Goal: Find contact information: Obtain details needed to contact an individual or organization

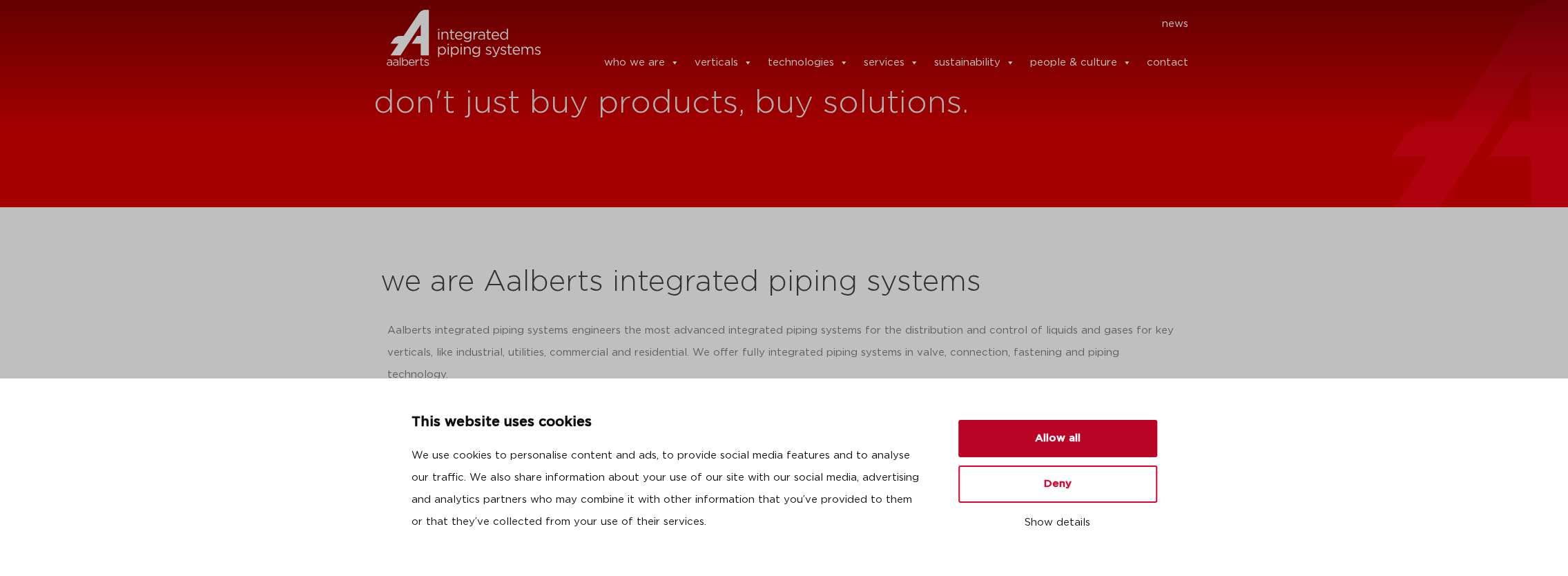
drag, startPoint x: 1068, startPoint y: 442, endPoint x: 1066, endPoint y: 431, distance: 11.2
click at [1068, 442] on button "Allow all" at bounding box center [1057, 438] width 199 height 37
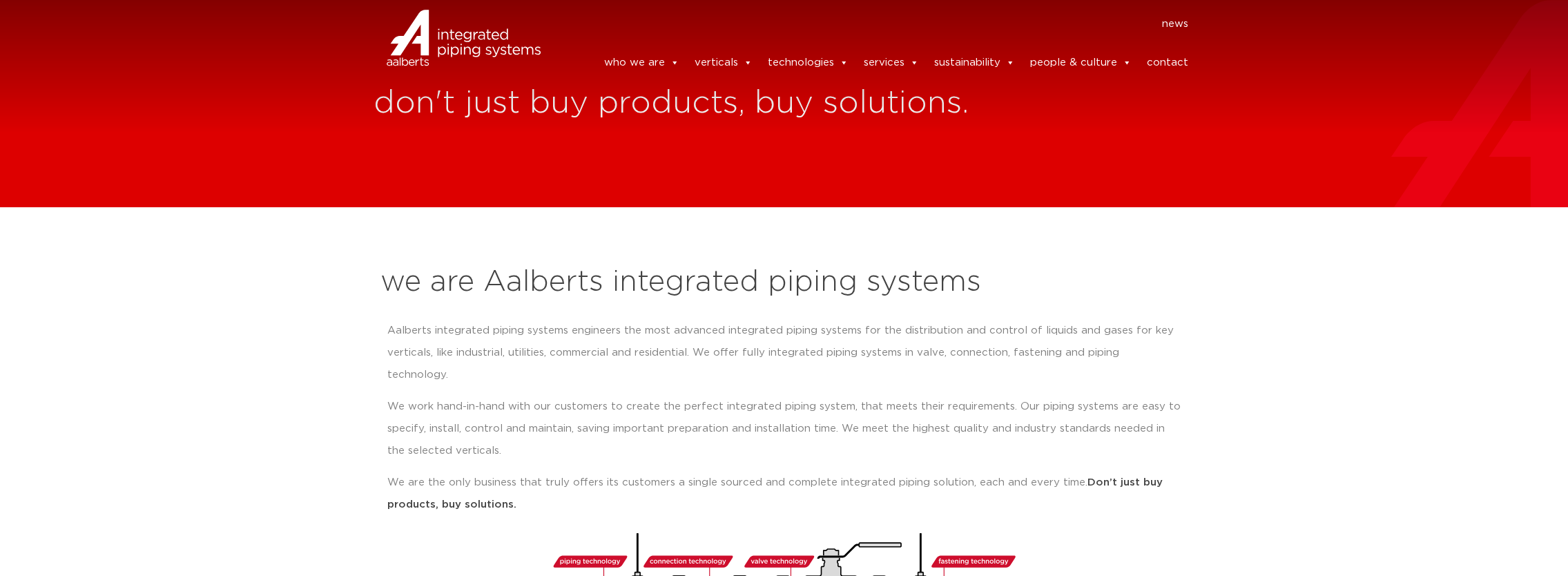
click at [1160, 51] on link "contact" at bounding box center [1167, 62] width 42 height 27
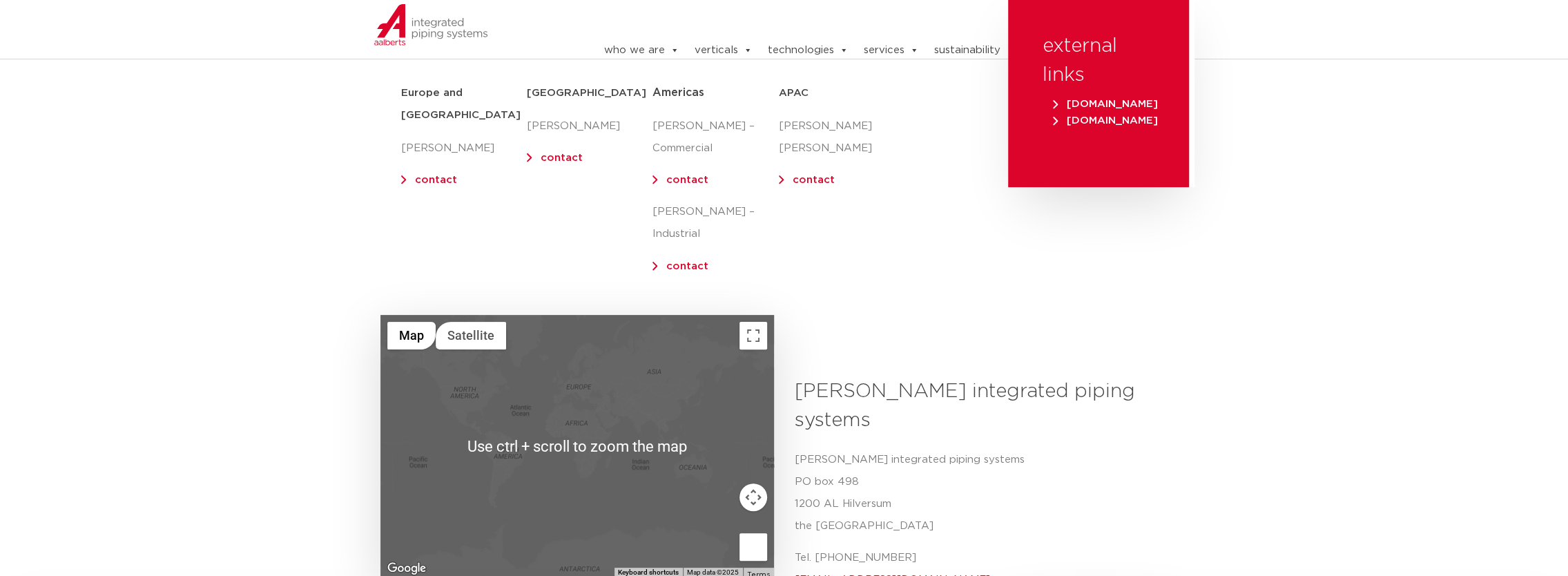
scroll to position [207, 0]
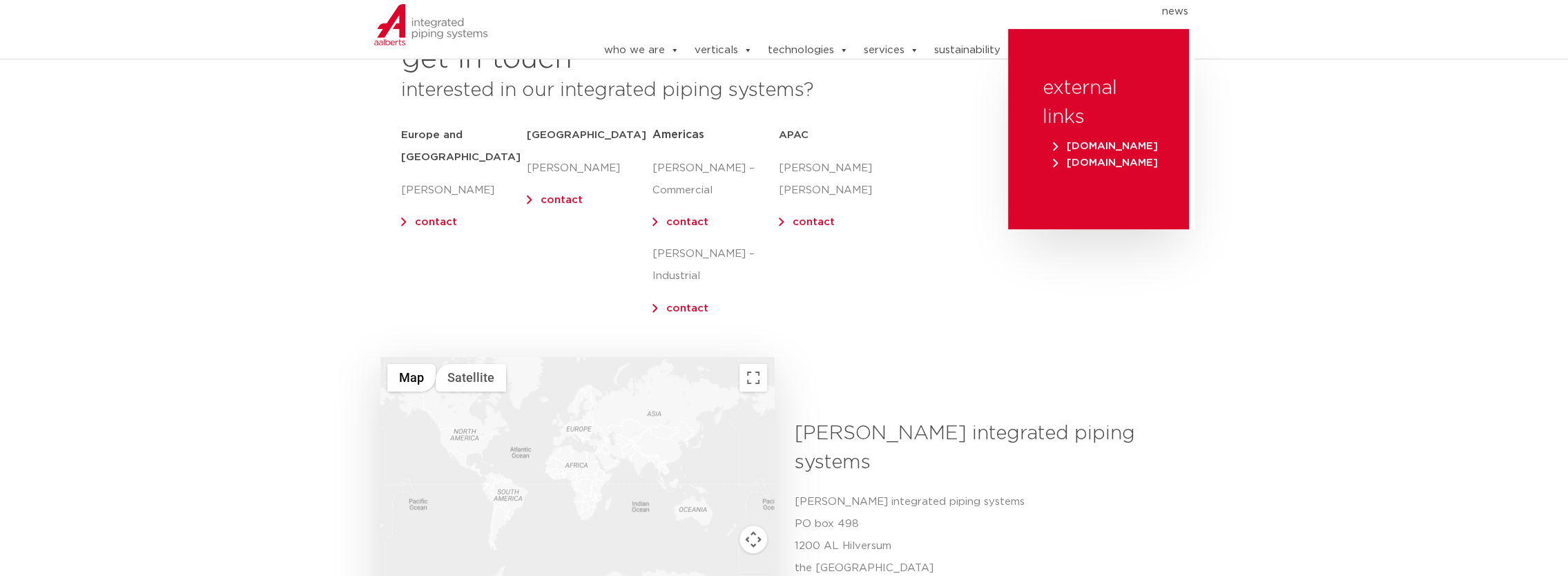
click at [457, 417] on div at bounding box center [577, 487] width 393 height 262
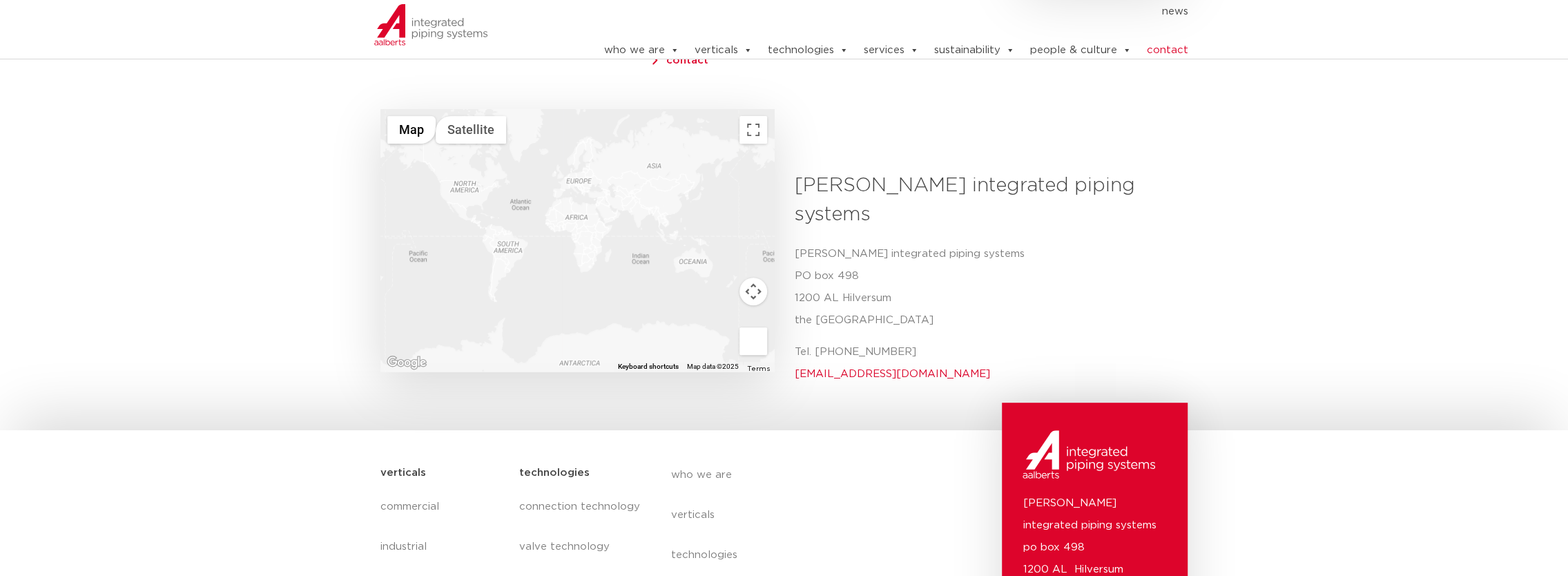
scroll to position [382, 0]
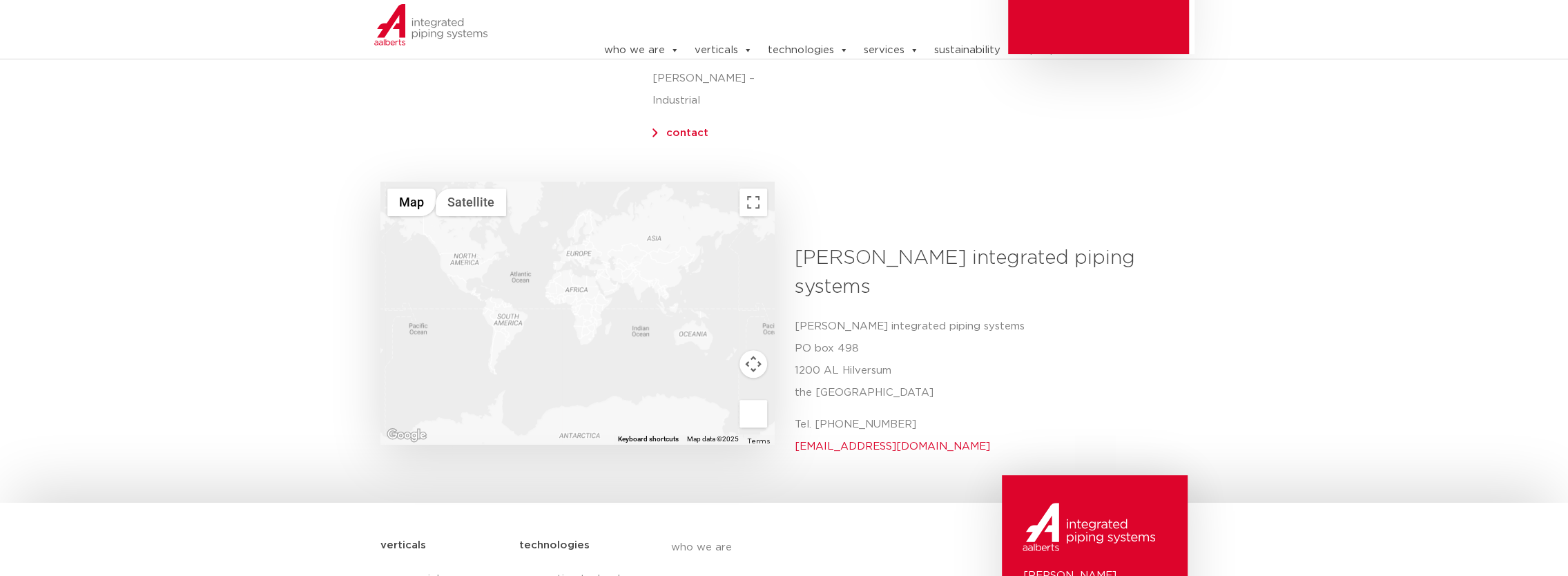
click at [468, 236] on div at bounding box center [577, 312] width 393 height 262
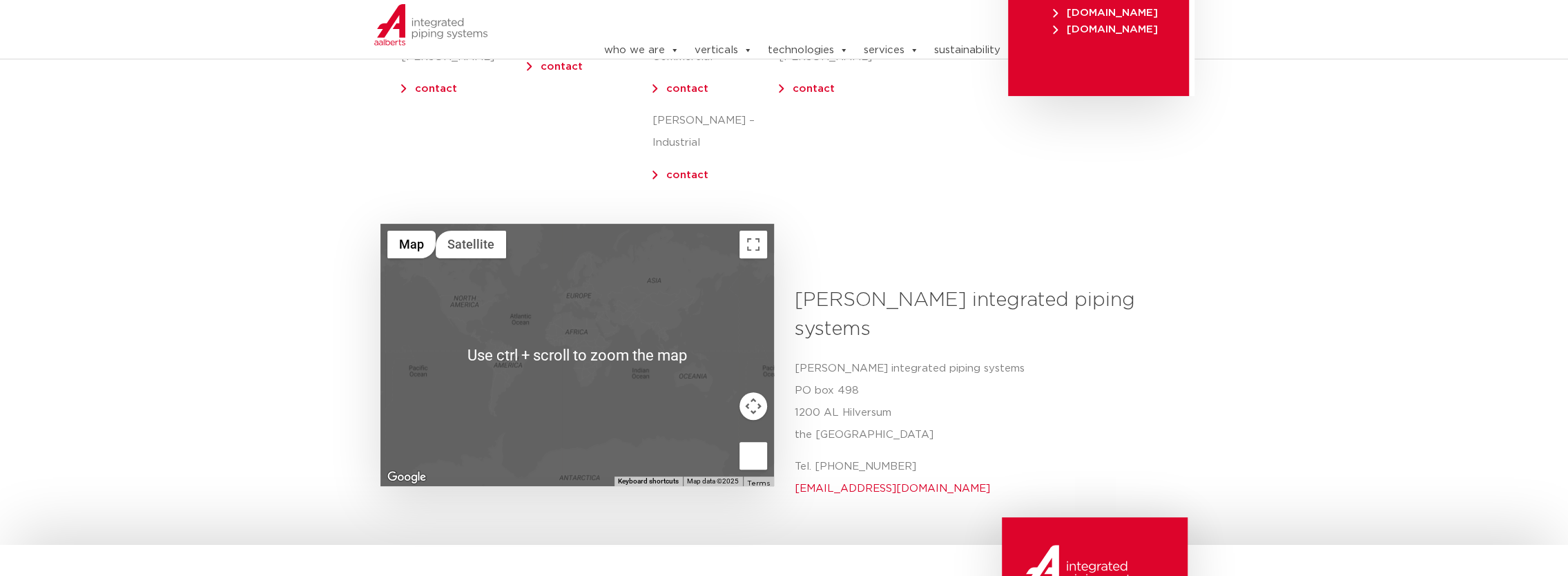
scroll to position [414, 0]
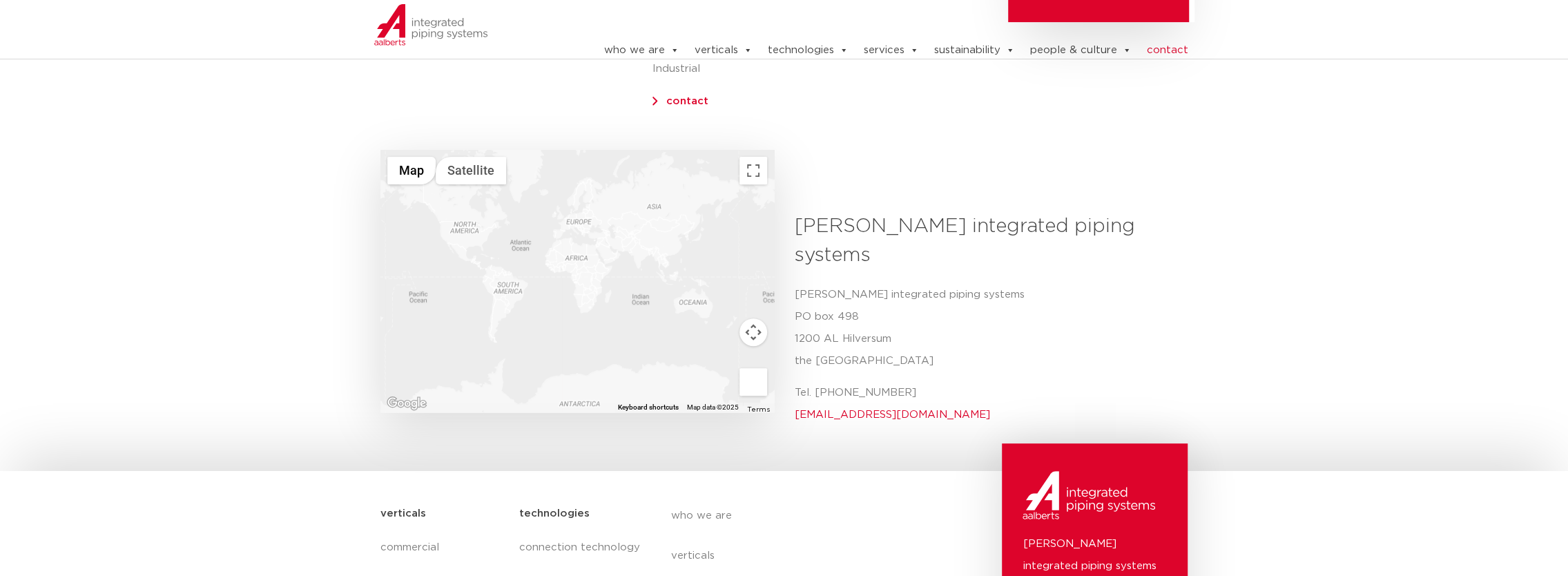
click at [467, 228] on div at bounding box center [577, 280] width 393 height 262
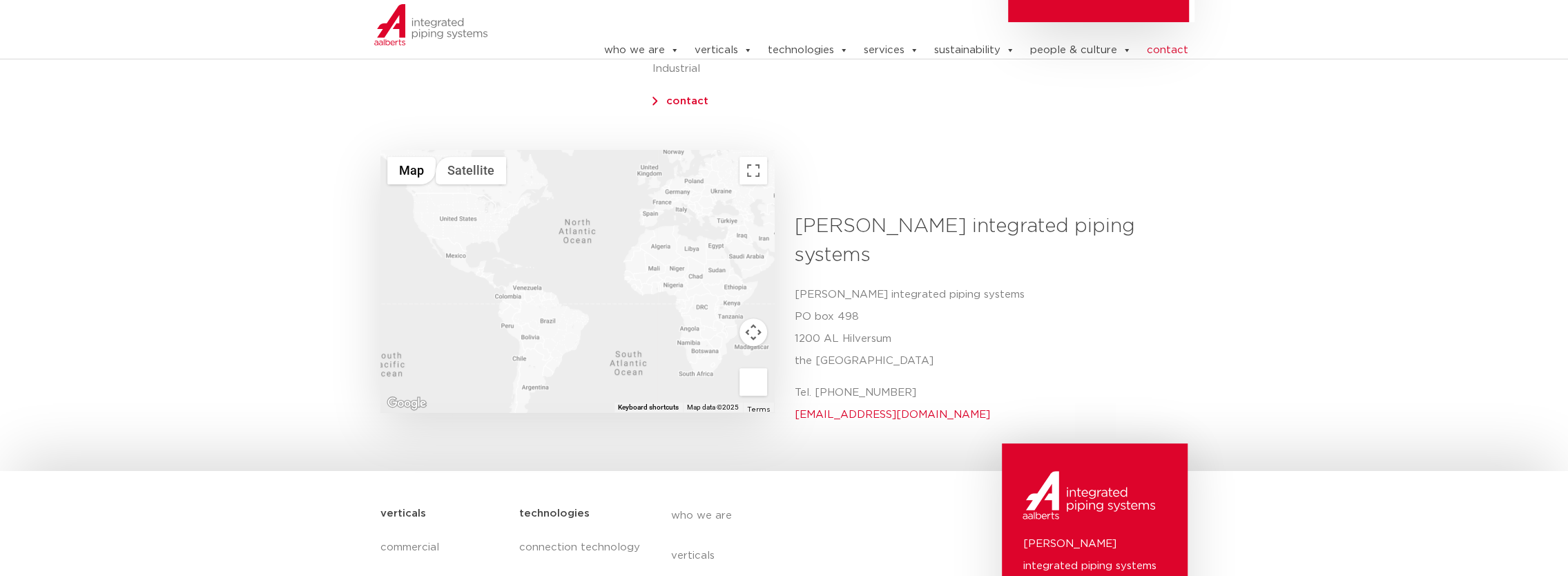
click at [457, 218] on div at bounding box center [577, 280] width 393 height 262
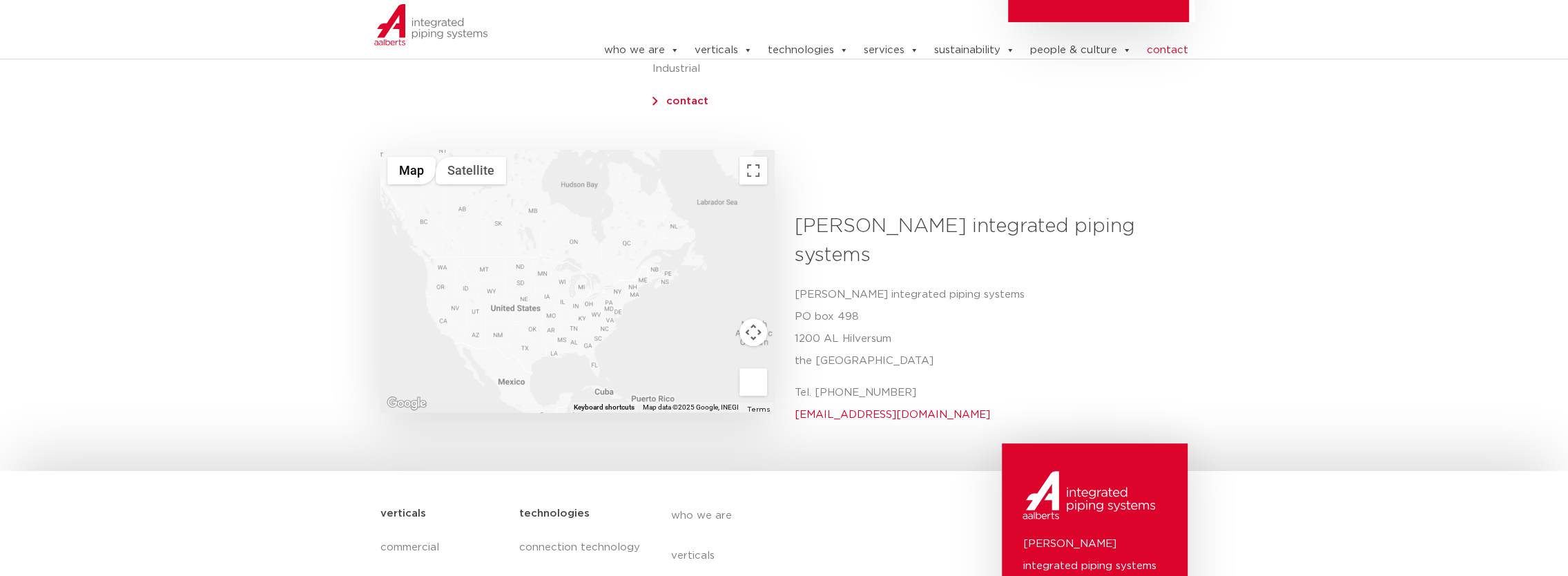
drag, startPoint x: 462, startPoint y: 211, endPoint x: 518, endPoint y: 324, distance: 126.1
click at [518, 324] on div at bounding box center [577, 280] width 393 height 262
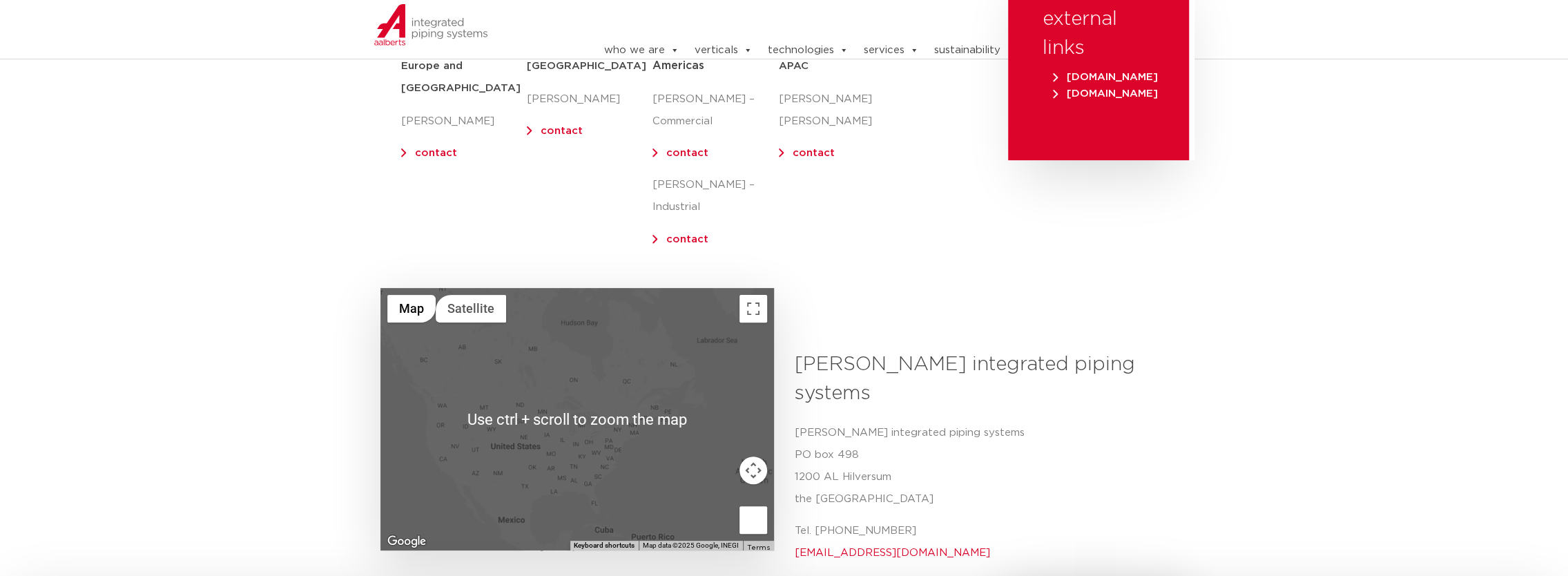
scroll to position [345, 0]
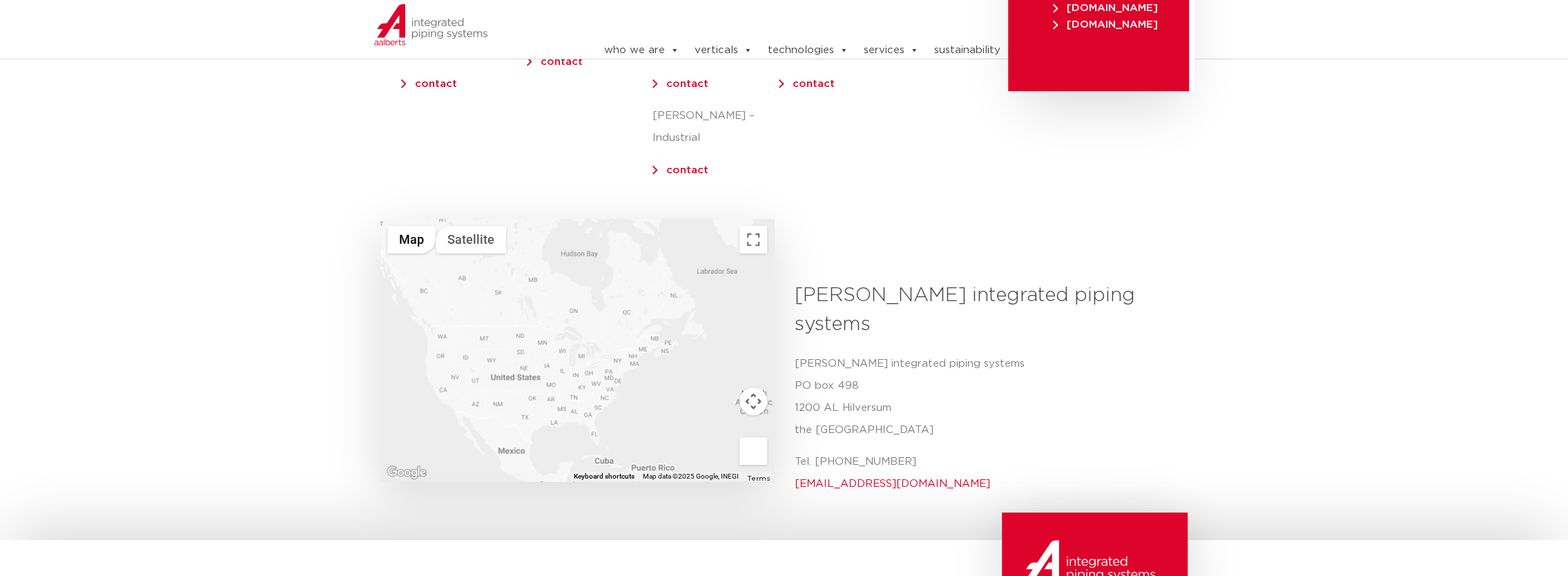
click at [565, 326] on div at bounding box center [577, 349] width 393 height 262
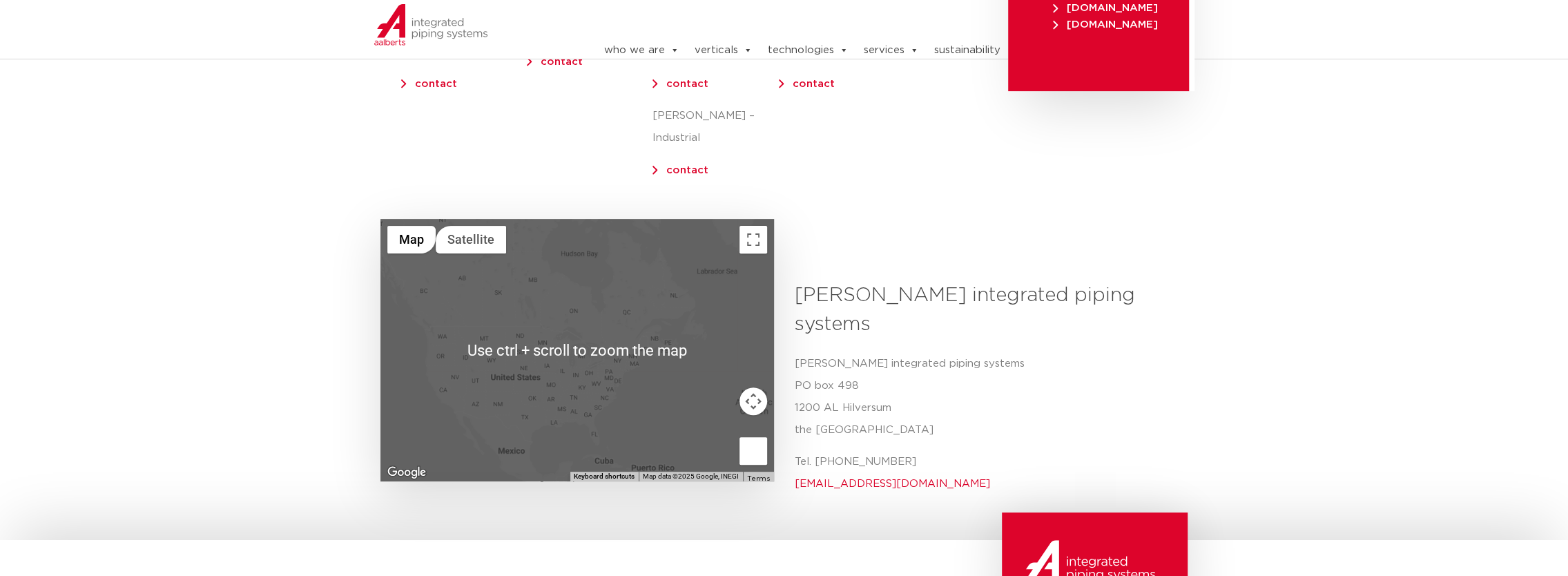
scroll to position [414, 0]
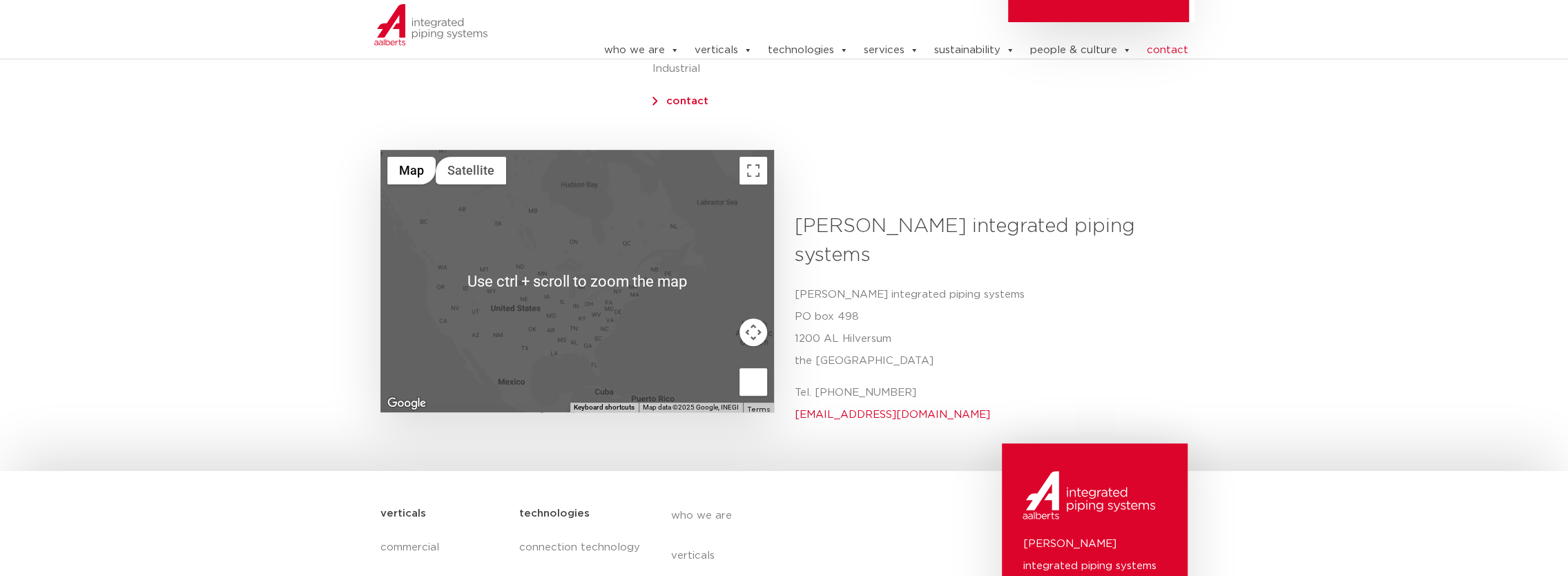
click at [631, 318] on div at bounding box center [577, 280] width 393 height 262
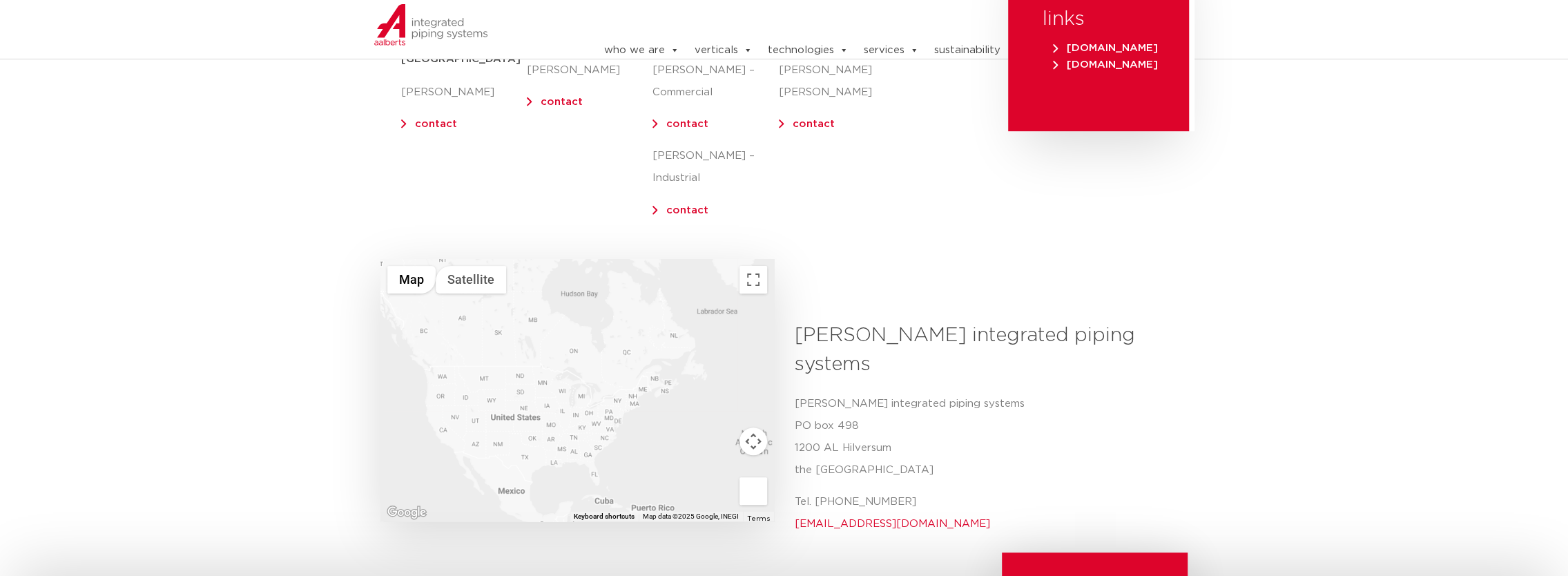
scroll to position [0, 0]
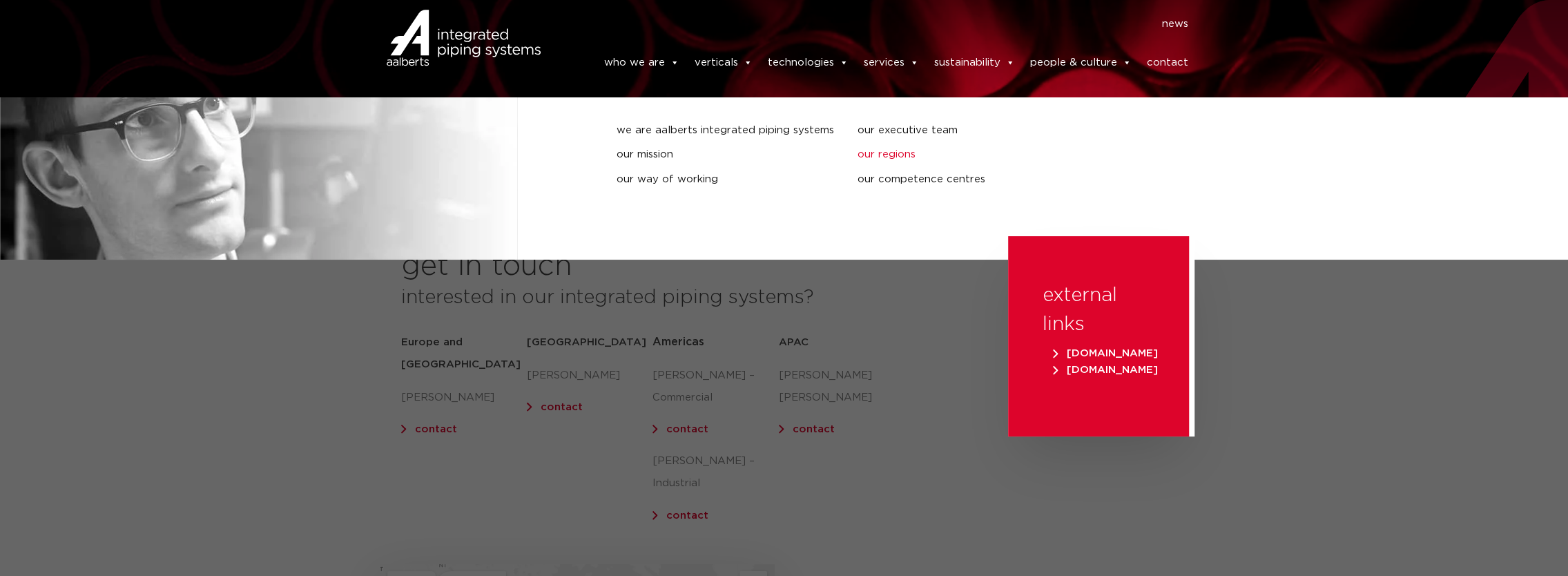
click at [899, 154] on link "our regions" at bounding box center [967, 154] width 219 height 18
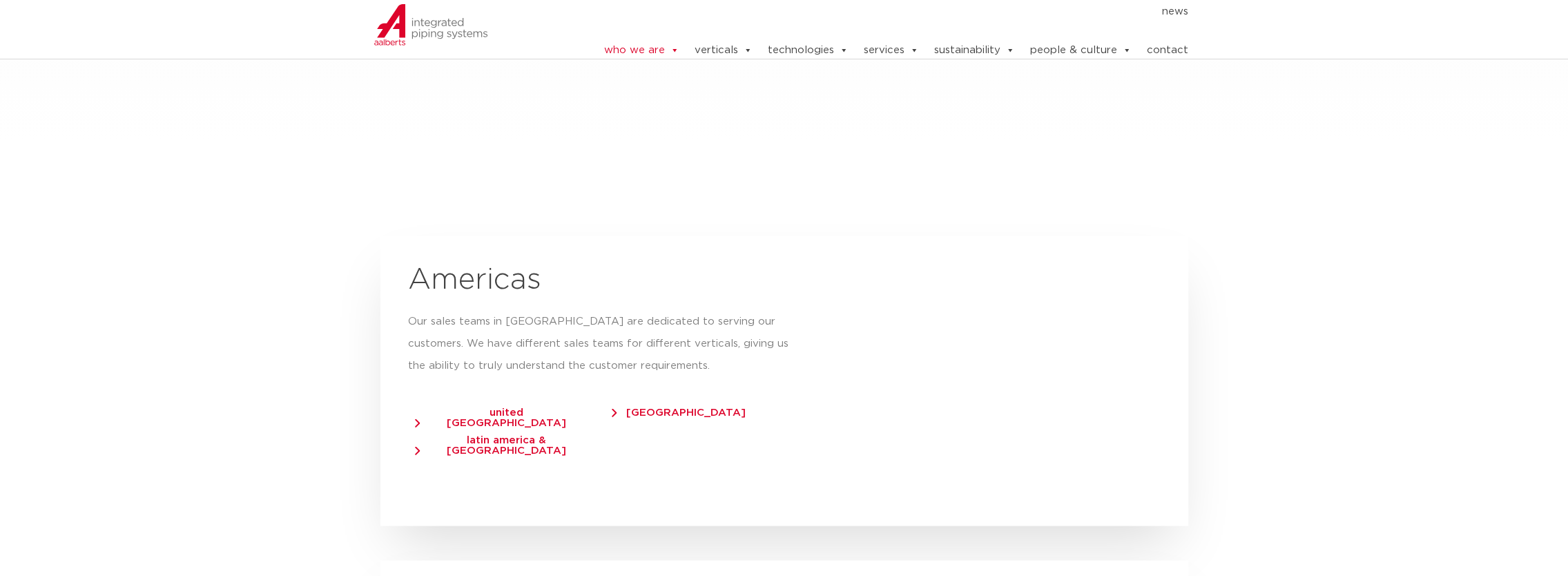
scroll to position [2381, 0]
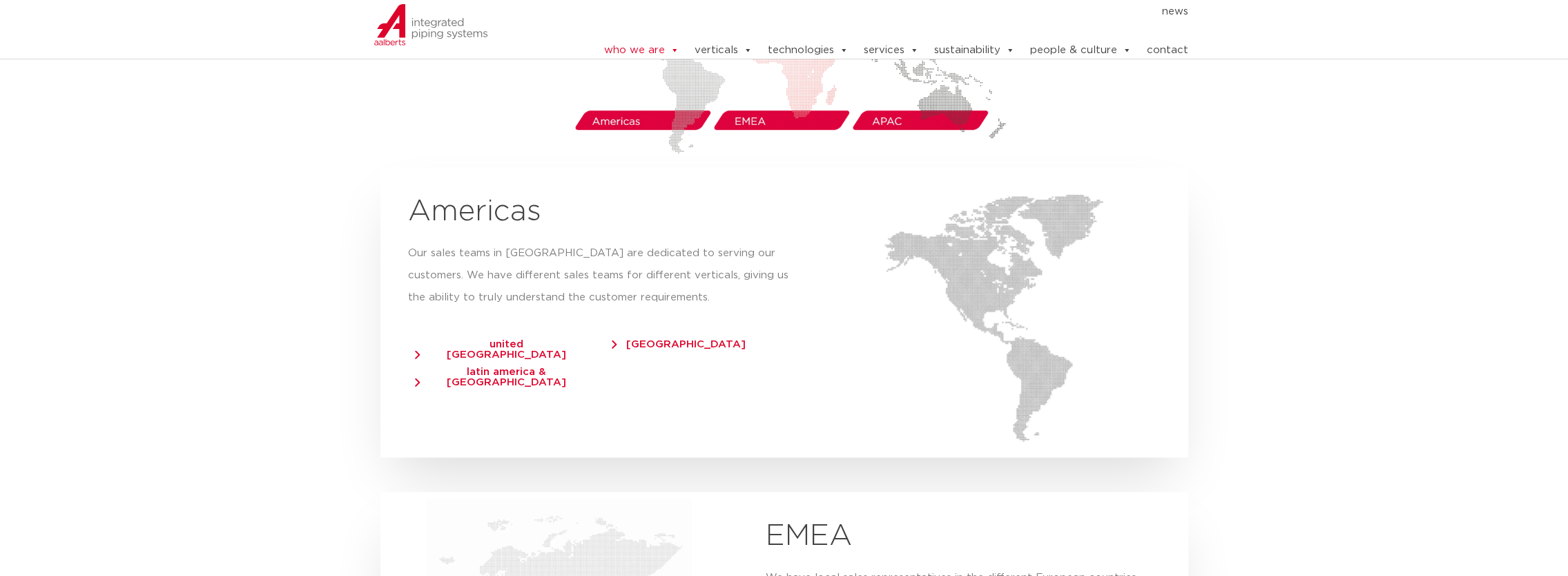
click at [508, 339] on span "united [GEOGRAPHIC_DATA]" at bounding box center [500, 349] width 170 height 21
